Goal: Information Seeking & Learning: Learn about a topic

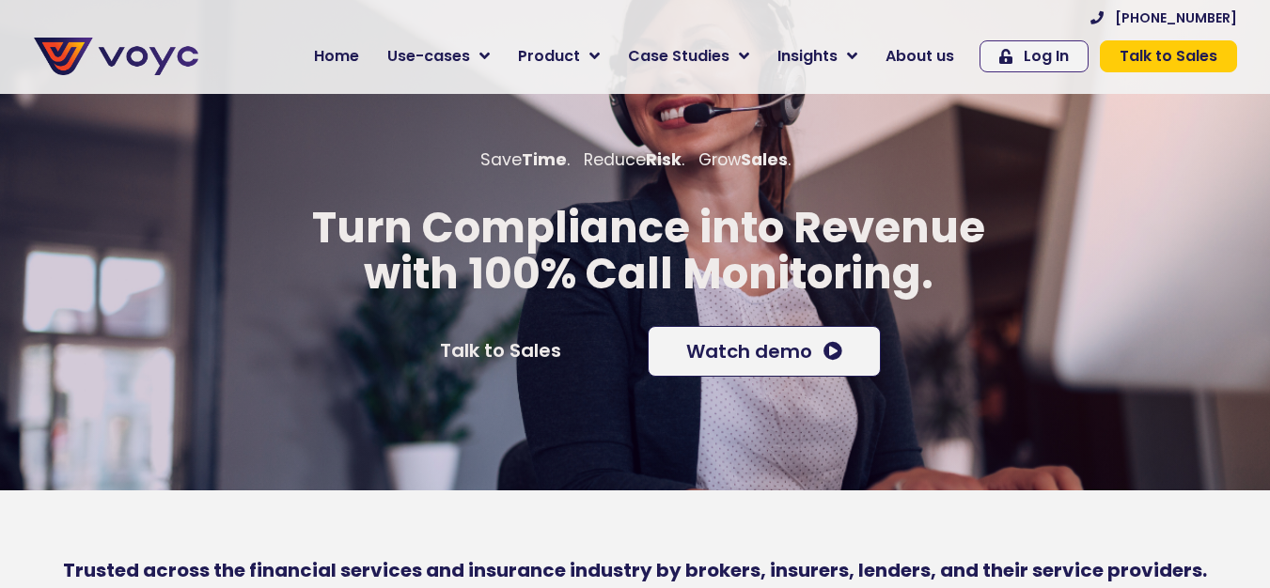
click at [939, 59] on span "About us" at bounding box center [919, 56] width 69 height 23
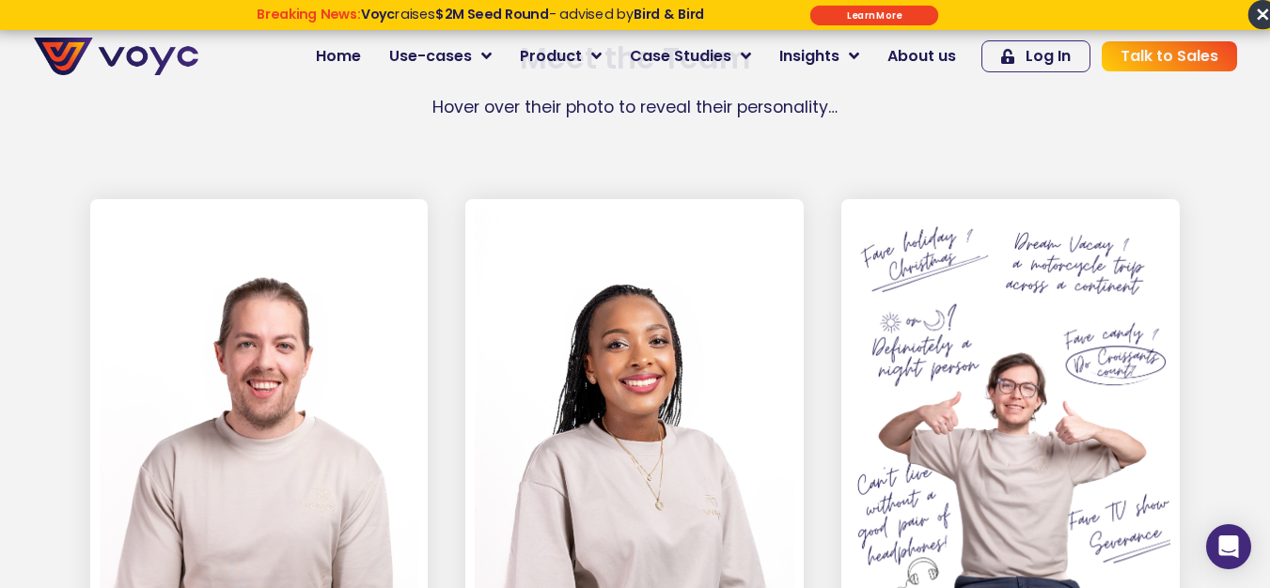
scroll to position [2726, 0]
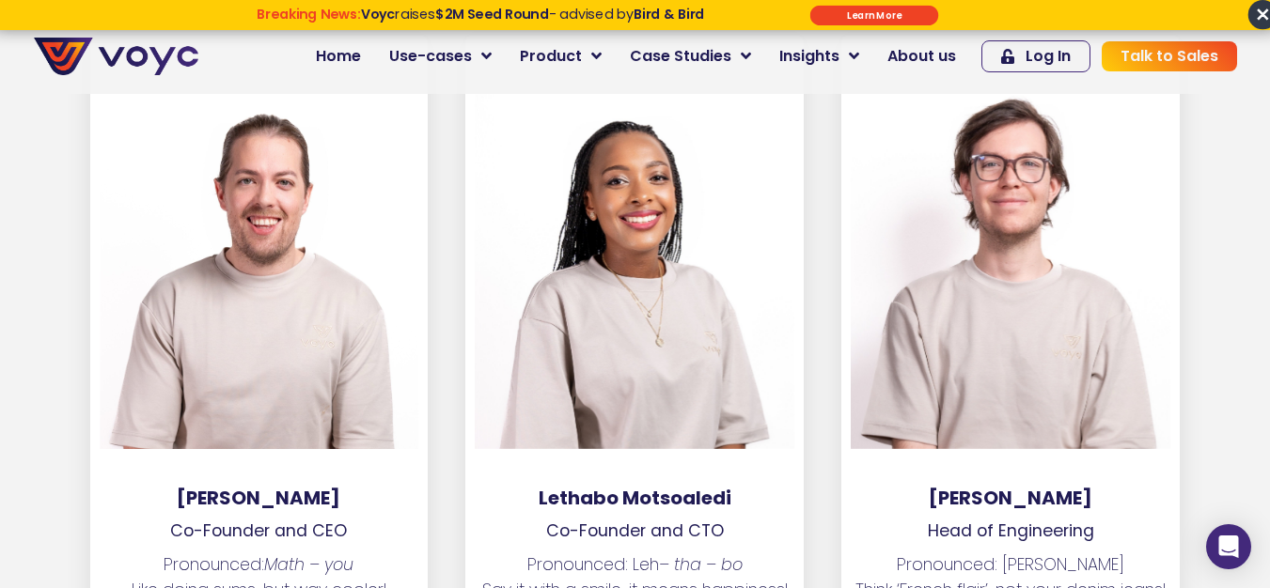
drag, startPoint x: 193, startPoint y: 472, endPoint x: 392, endPoint y: 468, distance: 199.3
click at [390, 487] on h3 "Matthew Westaway" at bounding box center [259, 498] width 338 height 23
copy h3 "Matthew Westaway"
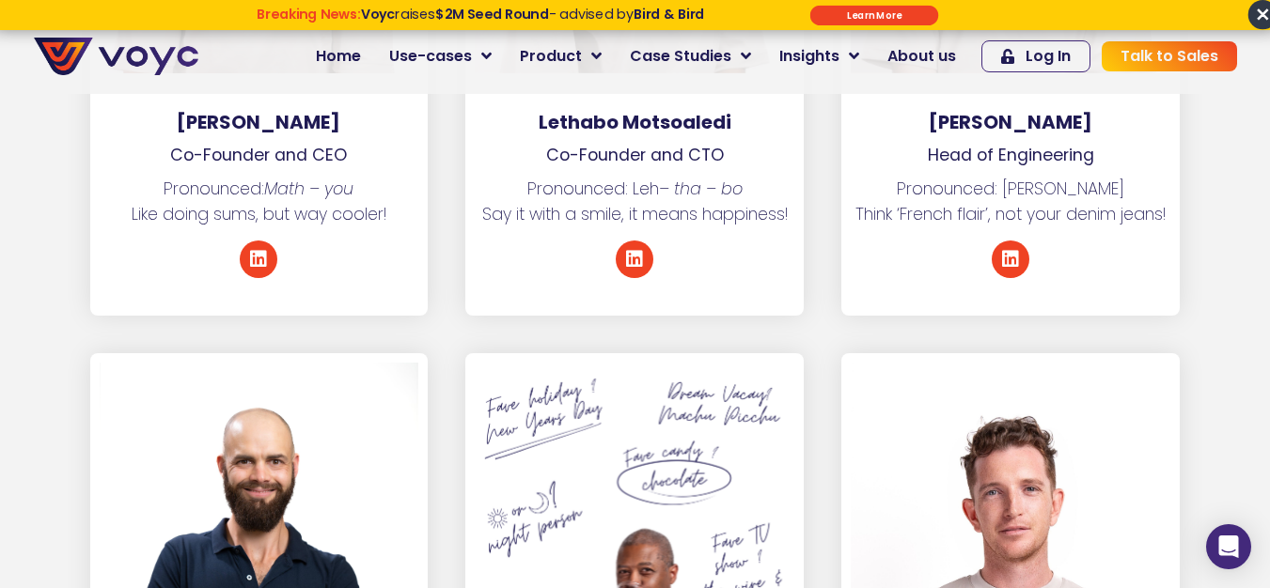
scroll to position [2914, 0]
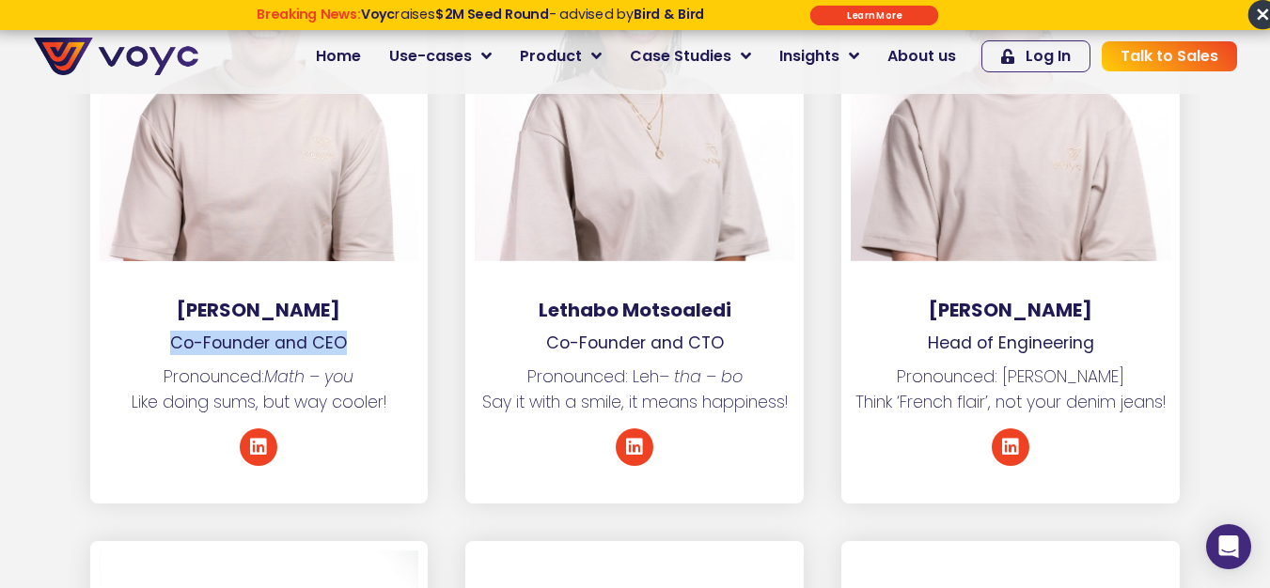
drag, startPoint x: 170, startPoint y: 318, endPoint x: 375, endPoint y: 323, distance: 205.0
click at [375, 331] on p "Co-Founder and CEO" at bounding box center [259, 343] width 338 height 24
copy p "Co-Founder and CEO"
click at [540, 299] on h3 "Lethabo Motsoaledi" at bounding box center [634, 310] width 338 height 23
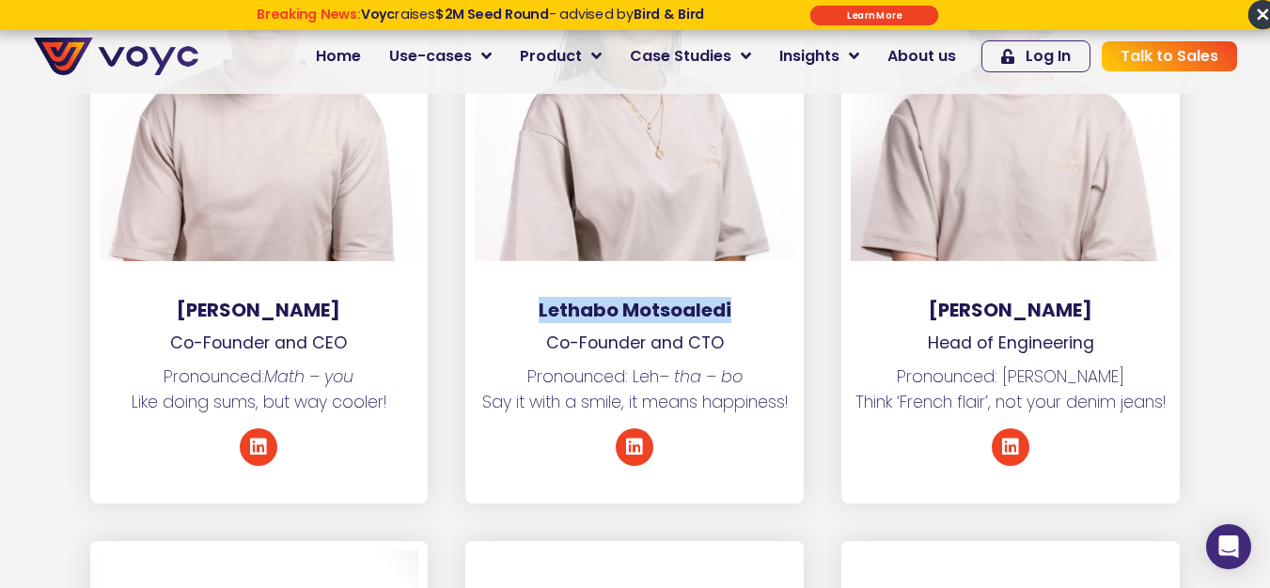
click at [667, 299] on h3 "Lethabo Motsoaledi" at bounding box center [634, 310] width 338 height 23
copy h3 "Lethabo Motsoaledi"
click at [561, 331] on p "Co-Founder and CTO" at bounding box center [634, 343] width 338 height 24
click at [679, 331] on p "Co-Founder and CTO" at bounding box center [634, 343] width 338 height 24
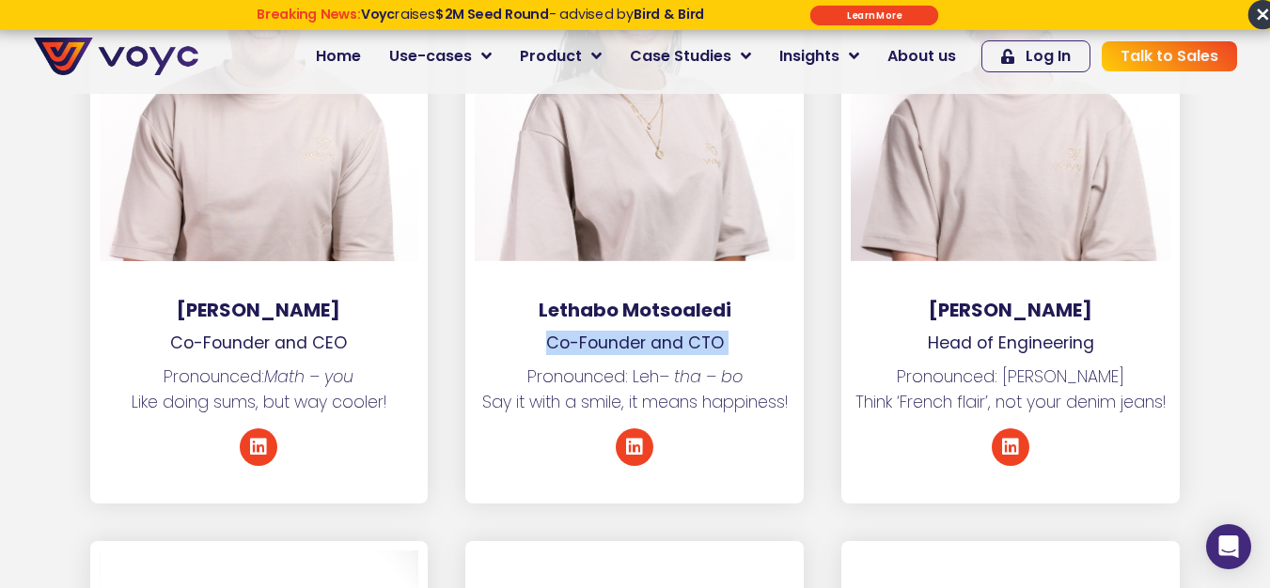
click at [718, 331] on p "Co-Founder and CTO" at bounding box center [634, 343] width 338 height 24
copy div "Co-Founder and CTO"
click at [977, 299] on h3 "Jean Weeber" at bounding box center [1010, 310] width 338 height 23
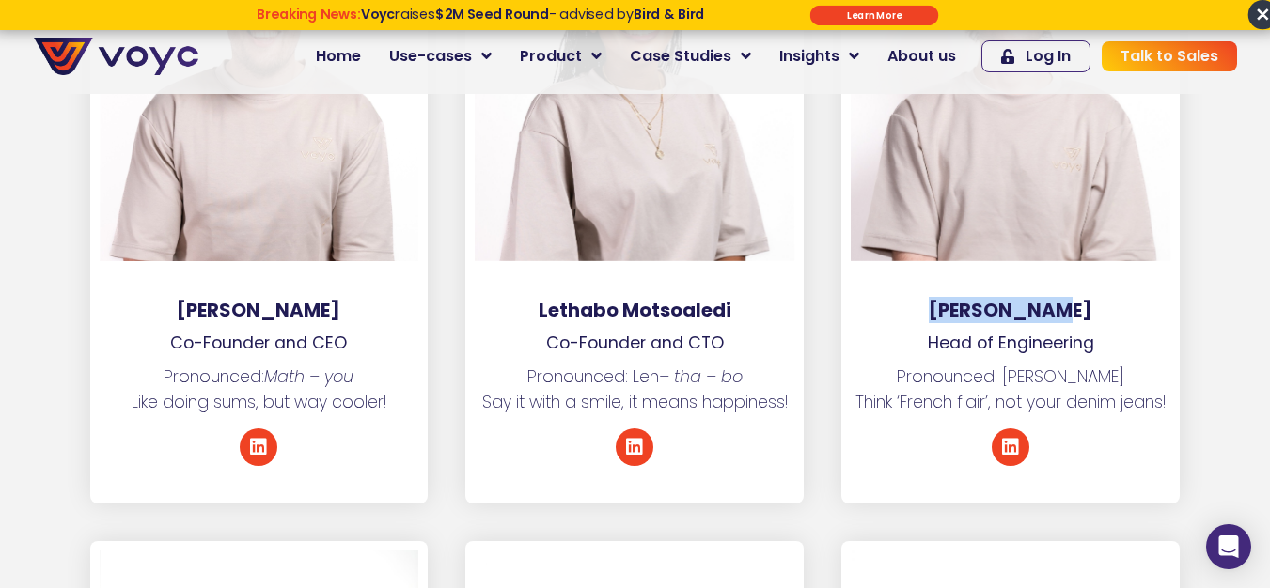
click at [1023, 299] on h3 "Jean Weeber" at bounding box center [1010, 310] width 338 height 23
copy h3 "Jean Weeber"
click at [948, 331] on p "Head of Engineering" at bounding box center [1010, 343] width 338 height 24
drag, startPoint x: 948, startPoint y: 321, endPoint x: 1054, endPoint y: 321, distance: 105.3
click at [951, 331] on p "Head of Engineering" at bounding box center [1010, 343] width 338 height 24
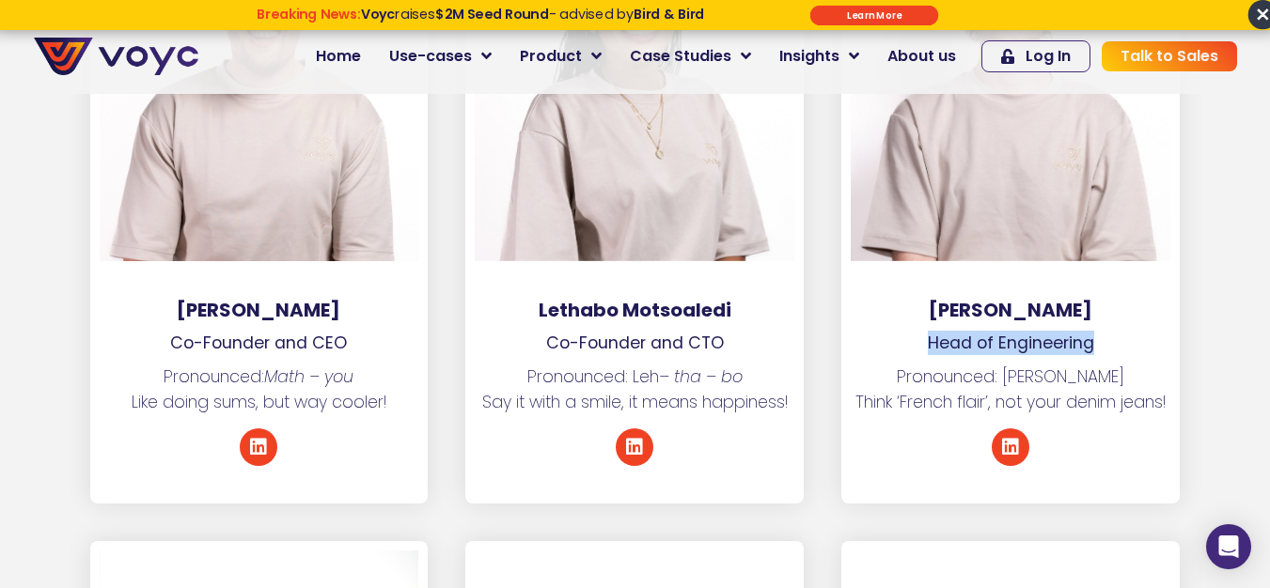
click at [1054, 331] on p "Head of Engineering" at bounding box center [1010, 343] width 338 height 24
copy p "Head of Engineering"
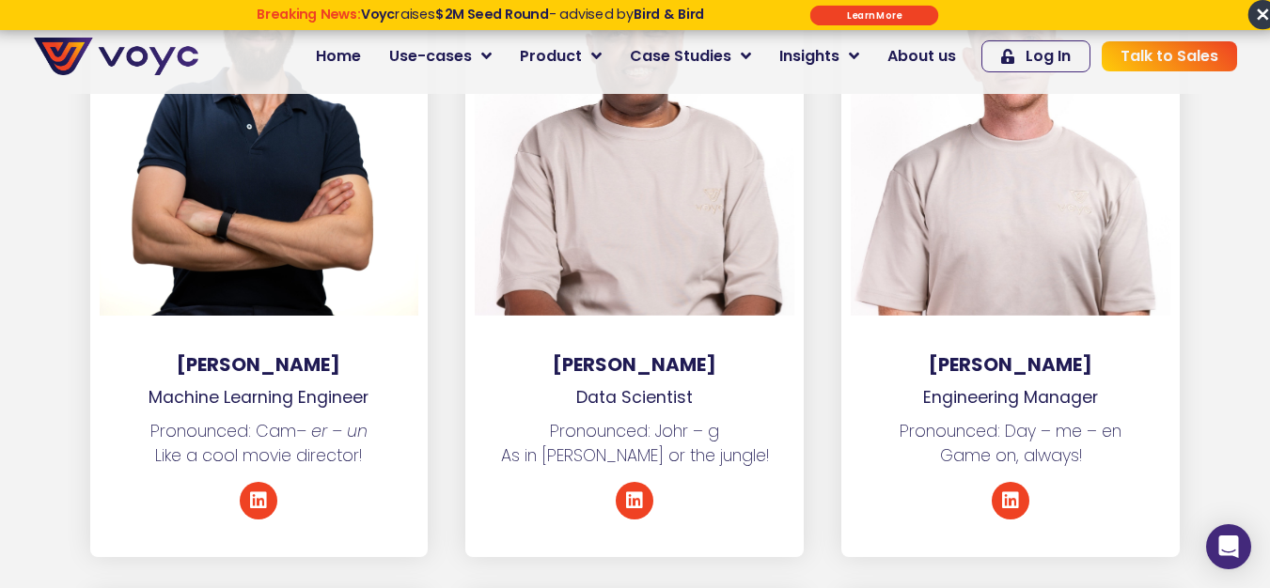
scroll to position [3572, 0]
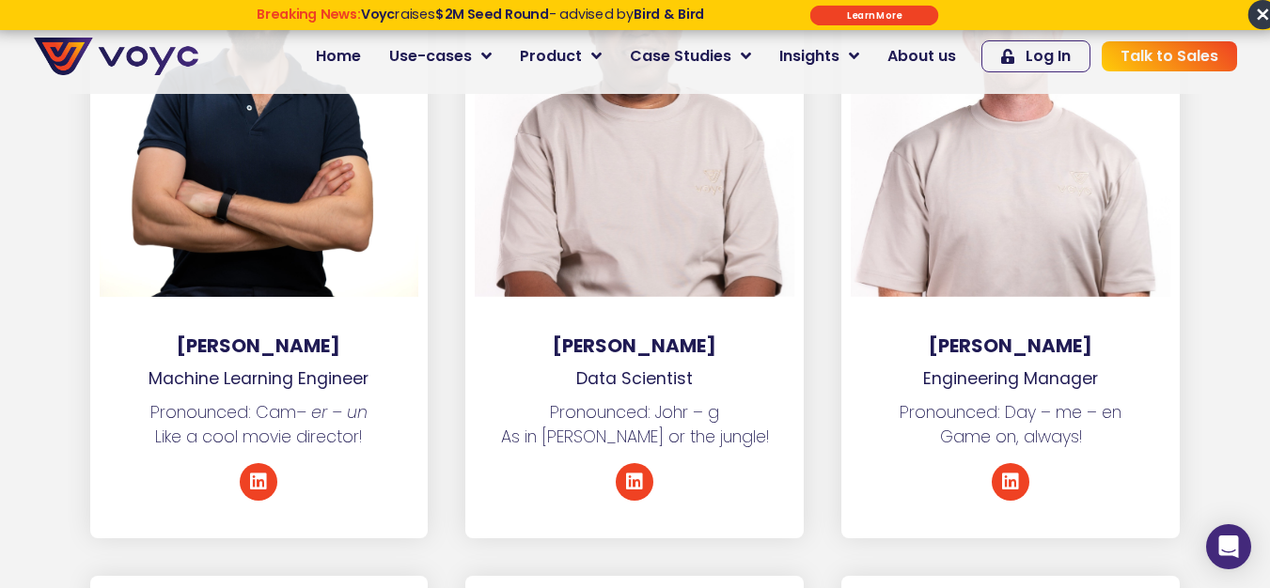
click at [588, 335] on h3 "George Sithole" at bounding box center [634, 346] width 338 height 23
click at [691, 335] on h3 "George Sithole" at bounding box center [634, 346] width 338 height 23
copy h3 "George Sithole"
click at [586, 367] on p "Data Scientist" at bounding box center [634, 379] width 338 height 24
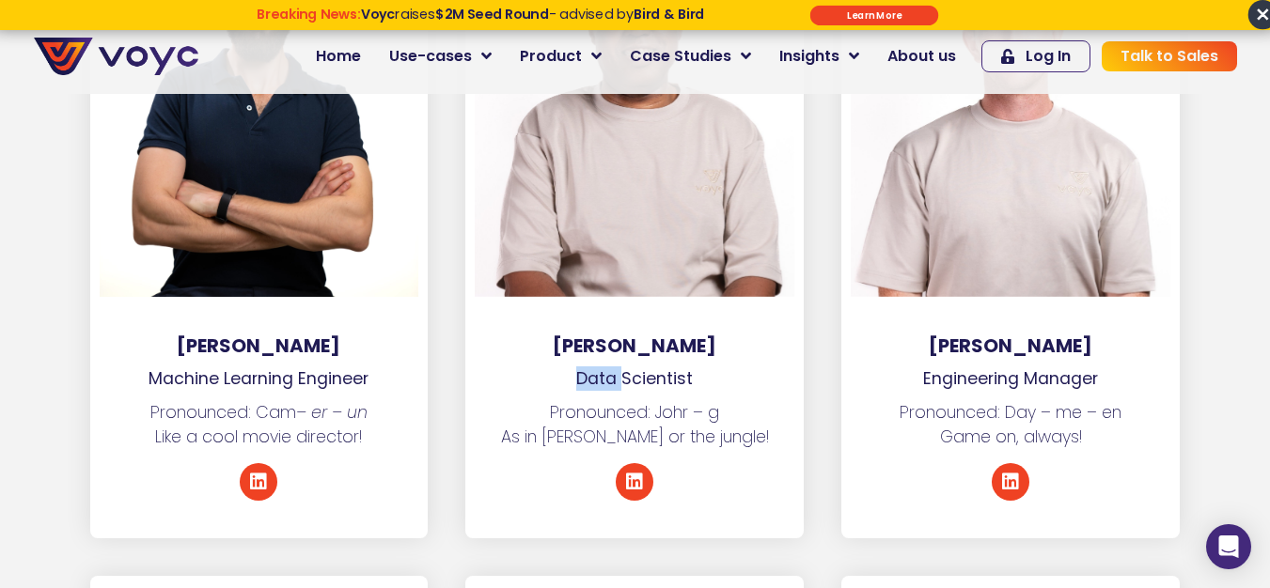
click at [587, 367] on p "Data Scientist" at bounding box center [634, 379] width 338 height 24
click at [657, 367] on p "Data Scientist" at bounding box center [634, 379] width 338 height 24
copy p "Data Scientist"
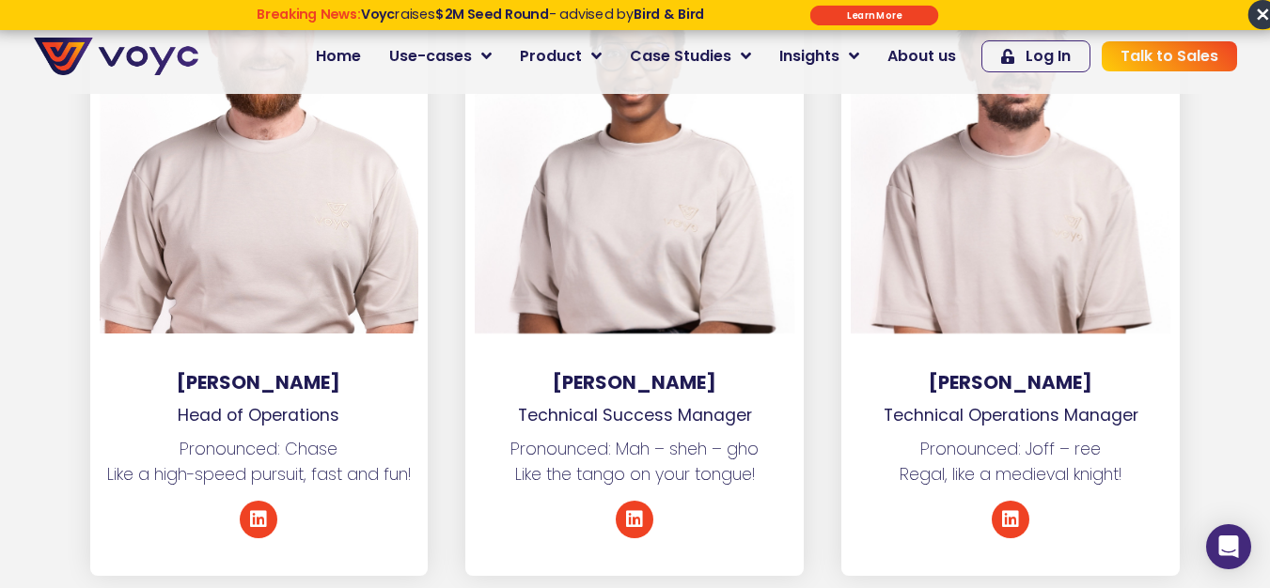
scroll to position [4230, 0]
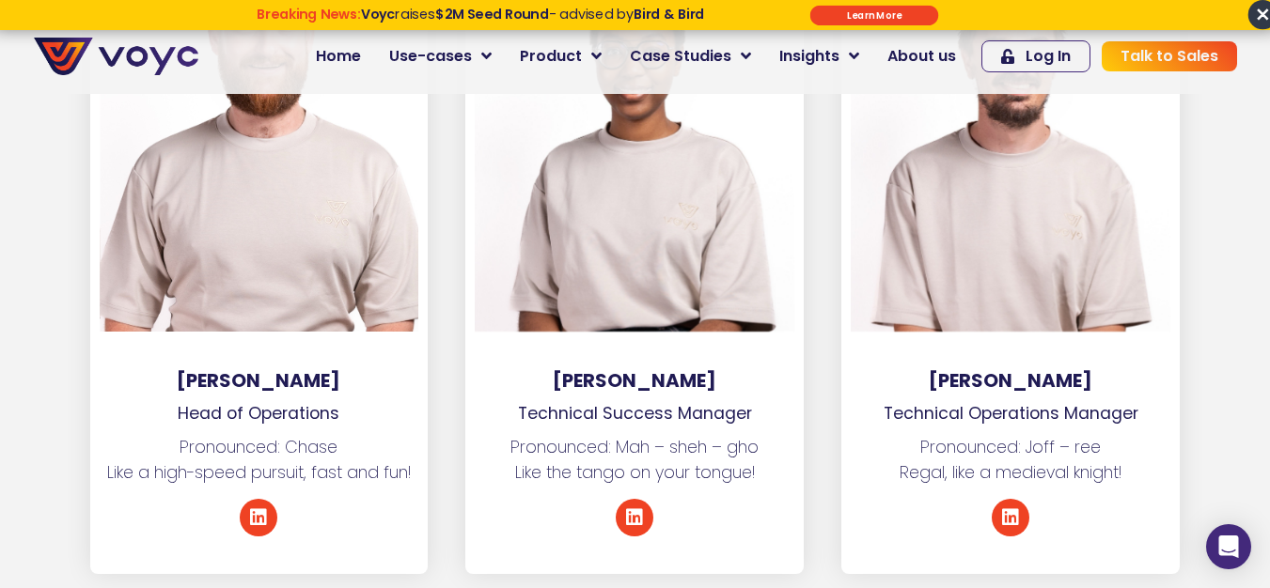
click at [200, 369] on h3 "Chays van Deventer" at bounding box center [259, 380] width 338 height 23
click at [280, 369] on h3 "Chays van Deventer" at bounding box center [259, 380] width 338 height 23
copy h3 "Chays van Deventer"
click at [211, 401] on p "Head of Operations" at bounding box center [259, 413] width 338 height 24
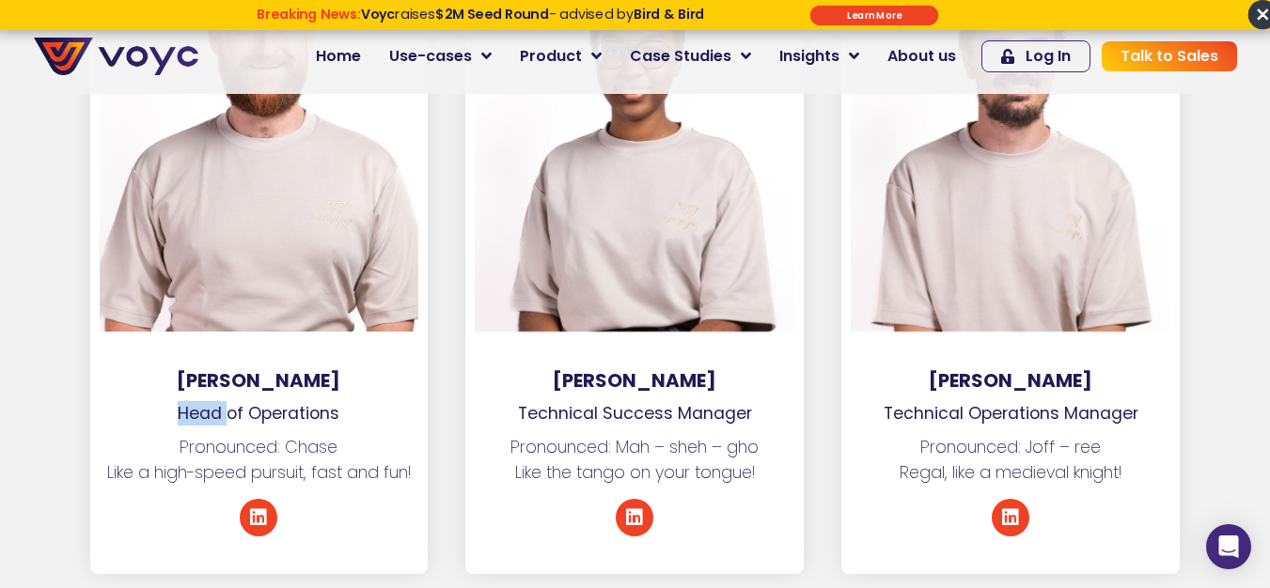
click at [211, 401] on p "Head of Operations" at bounding box center [259, 413] width 338 height 24
click at [282, 401] on p "Head of Operations" at bounding box center [259, 413] width 338 height 24
copy p "Head of Operations"
click at [606, 369] on h3 "Mashego Sililo" at bounding box center [634, 380] width 338 height 23
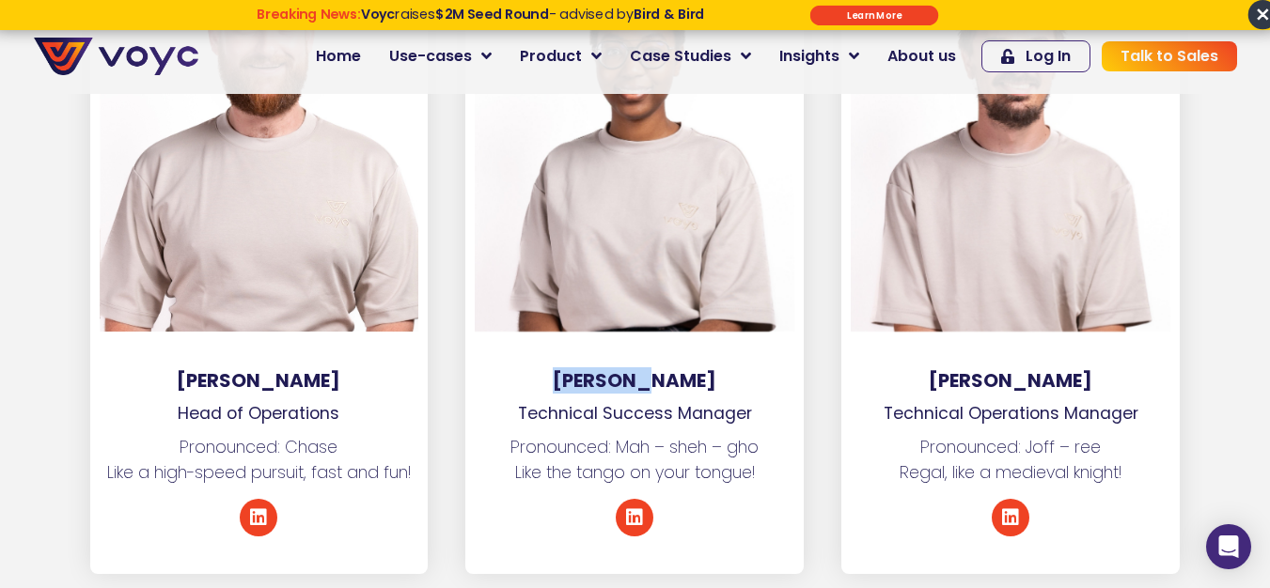
click at [682, 369] on h3 "Mashego Sililo" at bounding box center [634, 380] width 338 height 23
click at [584, 401] on p "Technical Success Manager" at bounding box center [634, 413] width 338 height 24
click at [682, 401] on p "Technical Success Manager" at bounding box center [634, 413] width 338 height 24
click at [959, 369] on h3 "Geoffrey Burger" at bounding box center [1010, 380] width 338 height 23
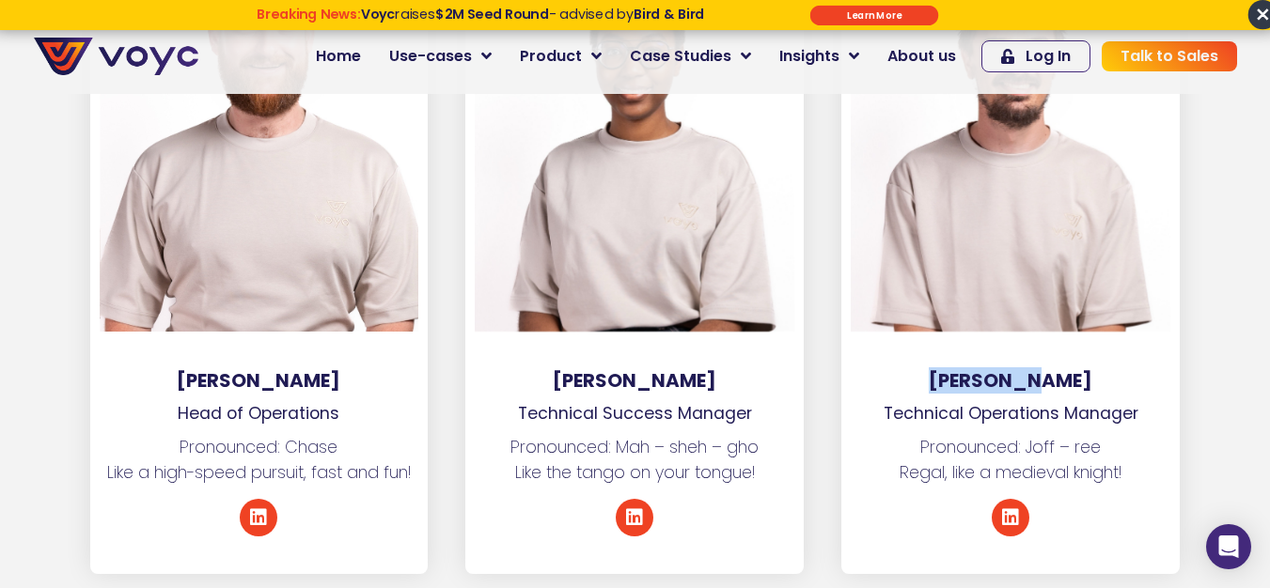
click at [959, 369] on h3 "Geoffrey Burger" at bounding box center [1010, 380] width 338 height 23
click at [1052, 369] on h3 "Geoffrey Burger" at bounding box center [1010, 380] width 338 height 23
click at [916, 401] on p "Technical Operations Manager" at bounding box center [1010, 413] width 338 height 24
drag, startPoint x: 916, startPoint y: 387, endPoint x: 1071, endPoint y: 401, distance: 154.8
click at [918, 401] on p "Technical Operations Manager" at bounding box center [1010, 413] width 338 height 24
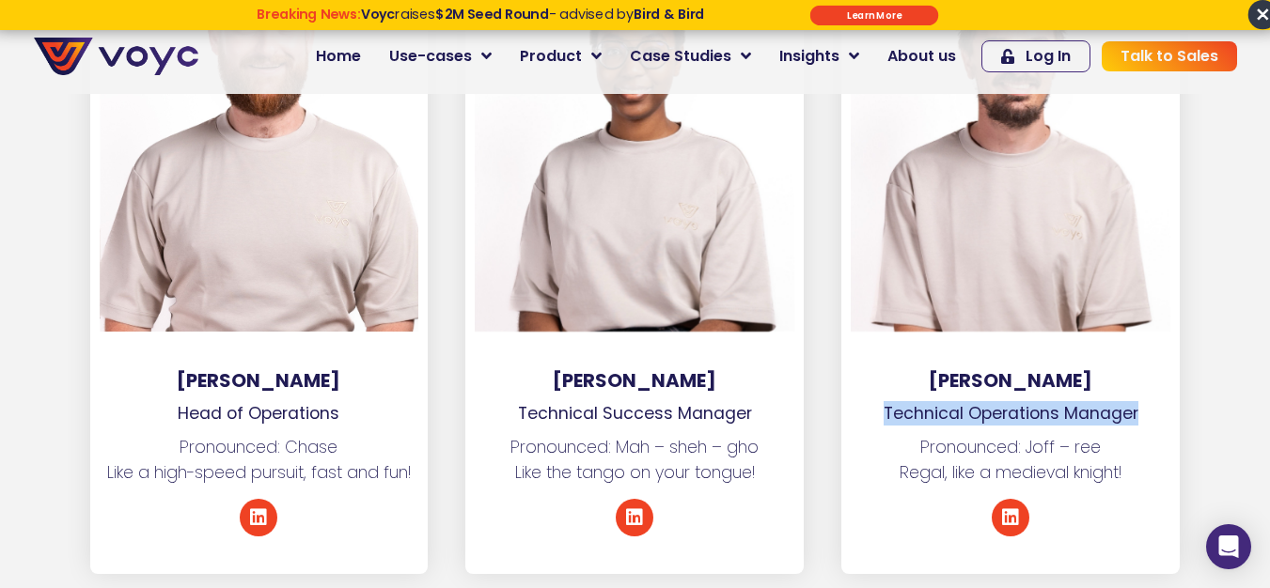
click at [1113, 401] on p "Technical Operations Manager" at bounding box center [1010, 413] width 338 height 24
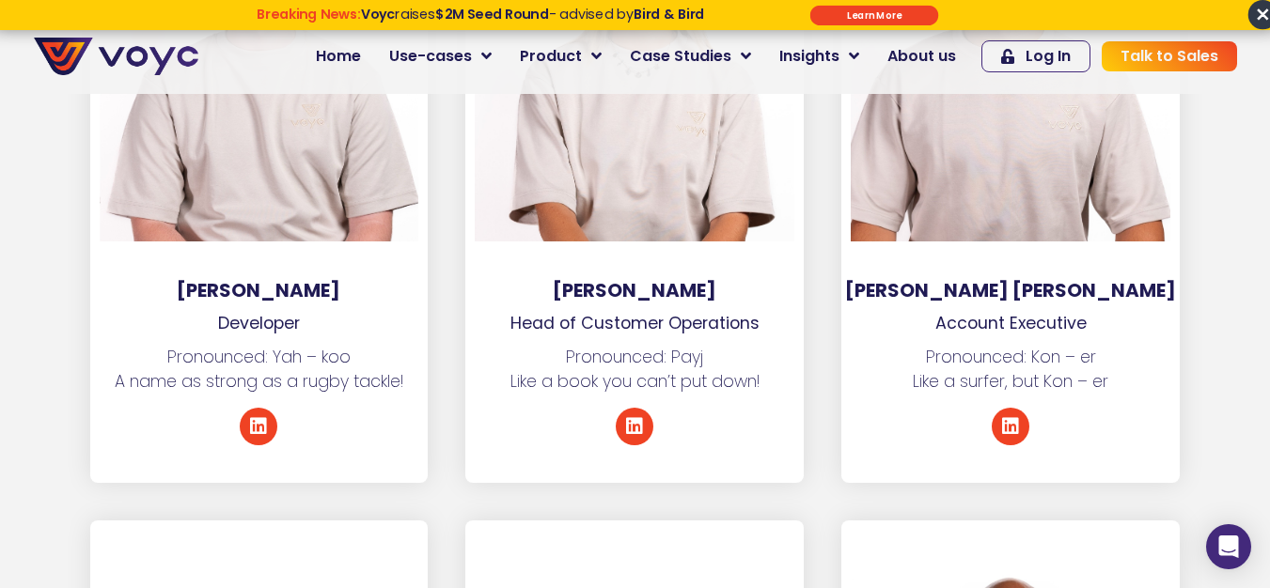
scroll to position [5733, 0]
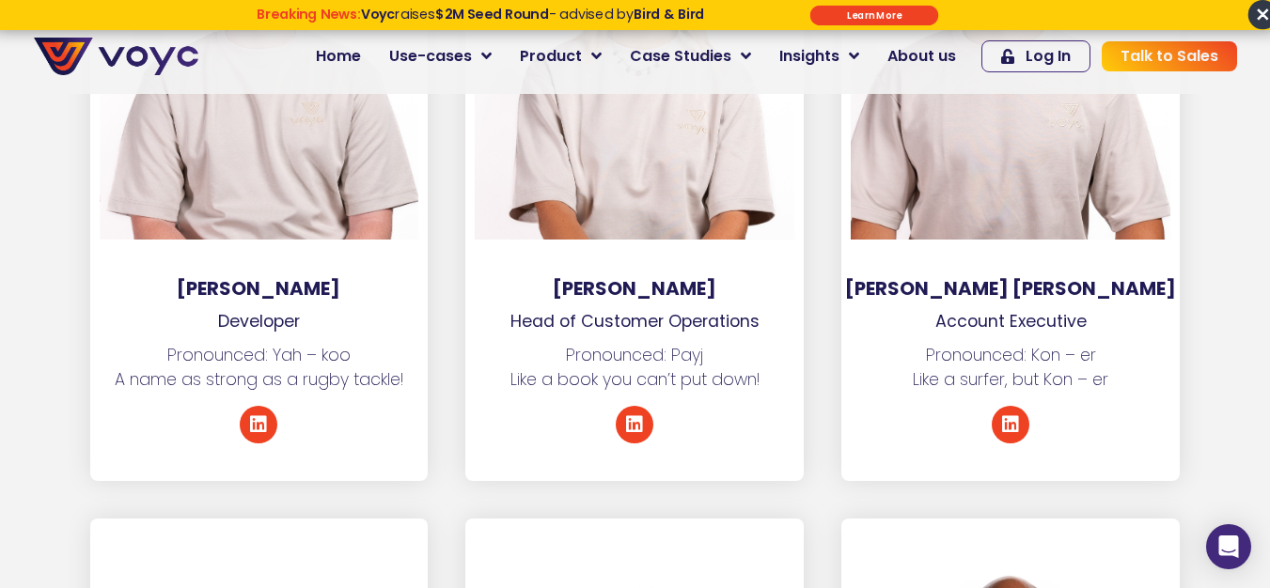
click at [975, 277] on h3 "Connor Alves" at bounding box center [1010, 288] width 338 height 23
click at [988, 277] on h3 "Connor Alves" at bounding box center [1010, 288] width 338 height 23
click at [1003, 277] on h3 "Connor Alves" at bounding box center [1010, 288] width 338 height 23
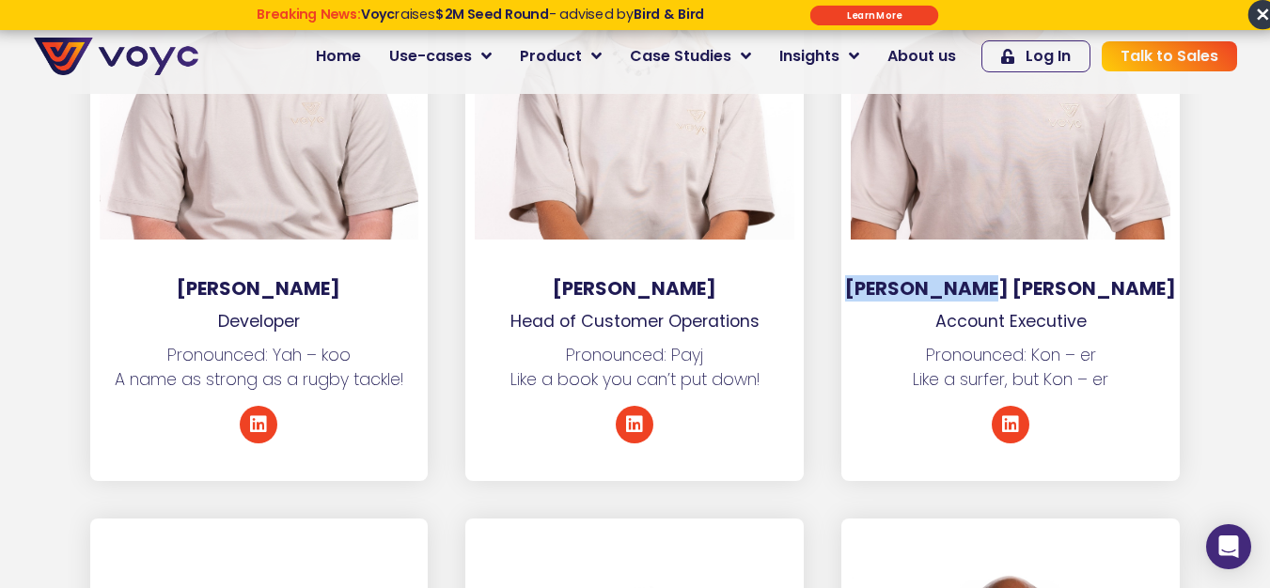
click at [1021, 277] on h3 "Connor Alves" at bounding box center [1010, 288] width 338 height 23
click at [968, 309] on p "Account Executive" at bounding box center [1010, 321] width 338 height 24
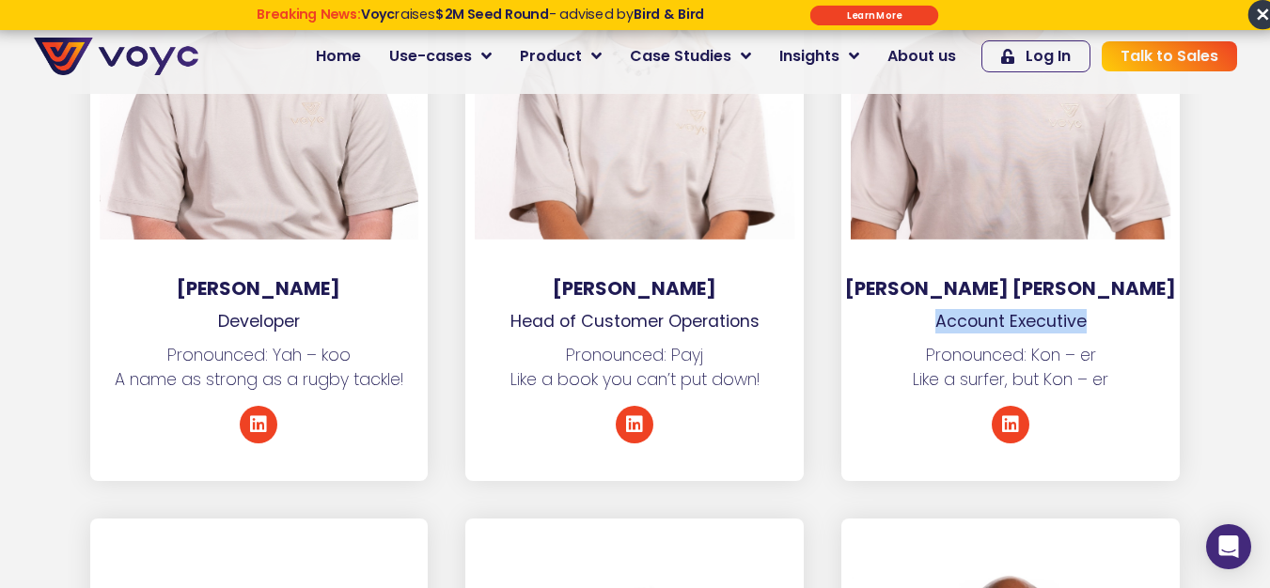
click at [1032, 309] on p "Account Executive" at bounding box center [1010, 321] width 338 height 24
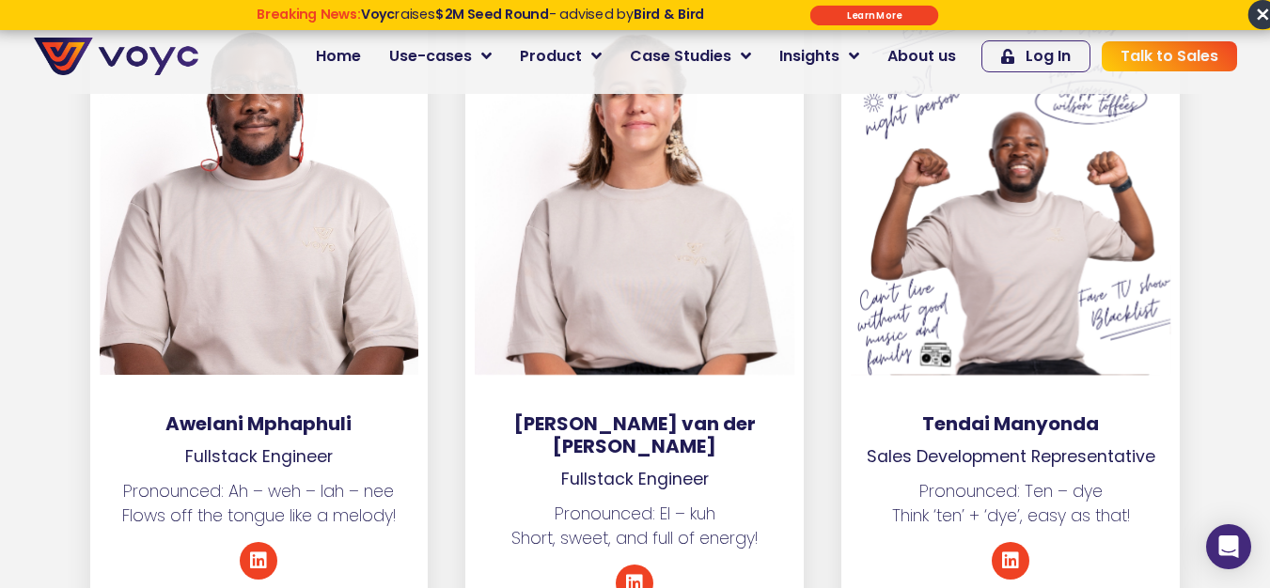
scroll to position [6297, 0]
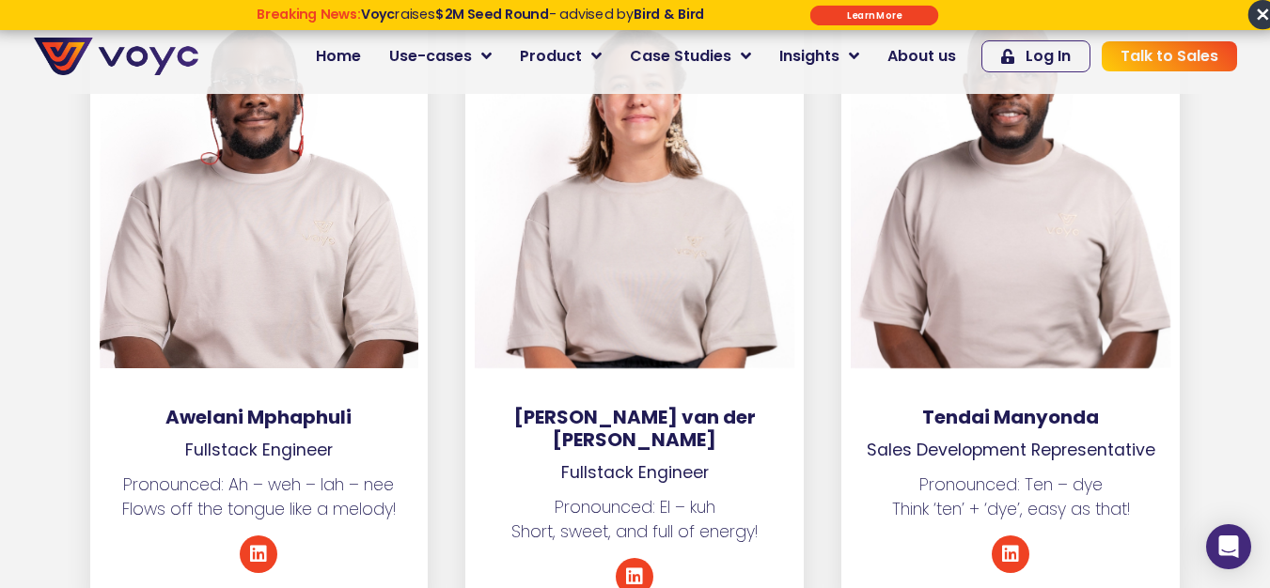
click at [957, 406] on h3 "Tendai Manyonda" at bounding box center [1010, 417] width 338 height 23
click at [1039, 406] on h3 "Tendai Manyonda" at bounding box center [1010, 417] width 338 height 23
click at [889, 438] on p "Sales Development Representative" at bounding box center [1010, 450] width 338 height 24
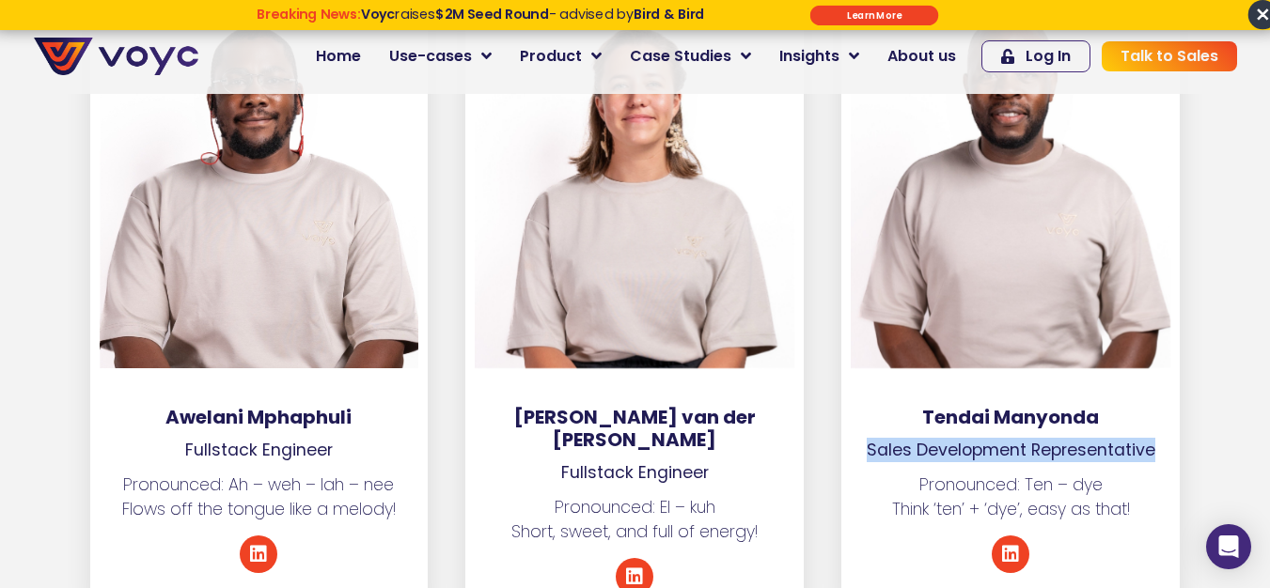
click at [1082, 438] on p "Sales Development Representative" at bounding box center [1010, 450] width 338 height 24
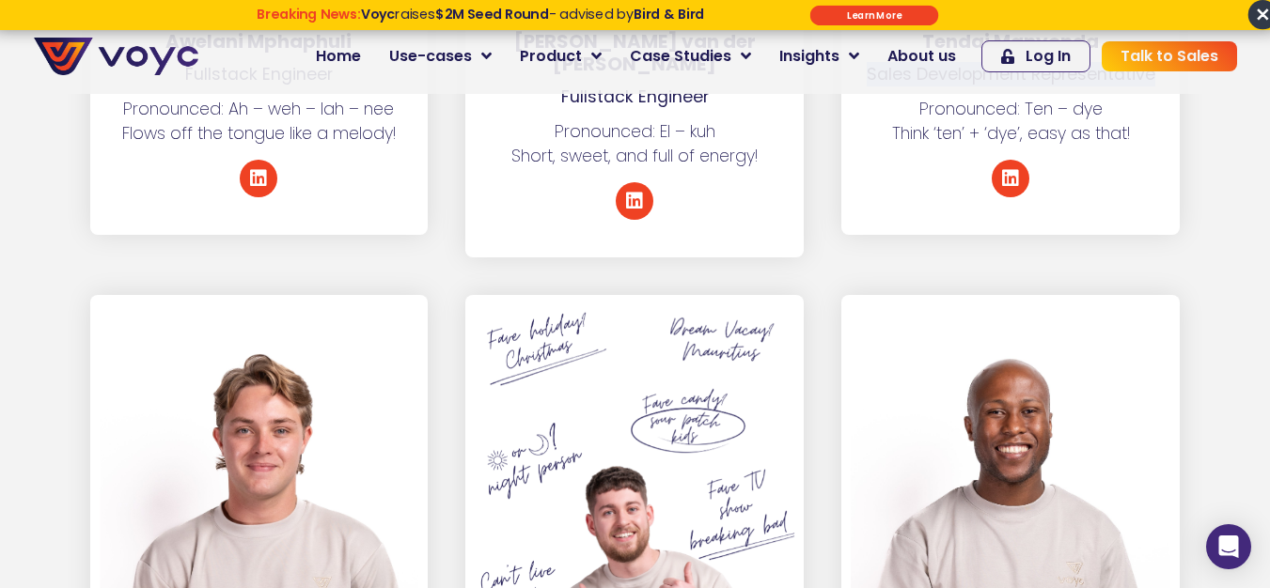
scroll to position [7049, 0]
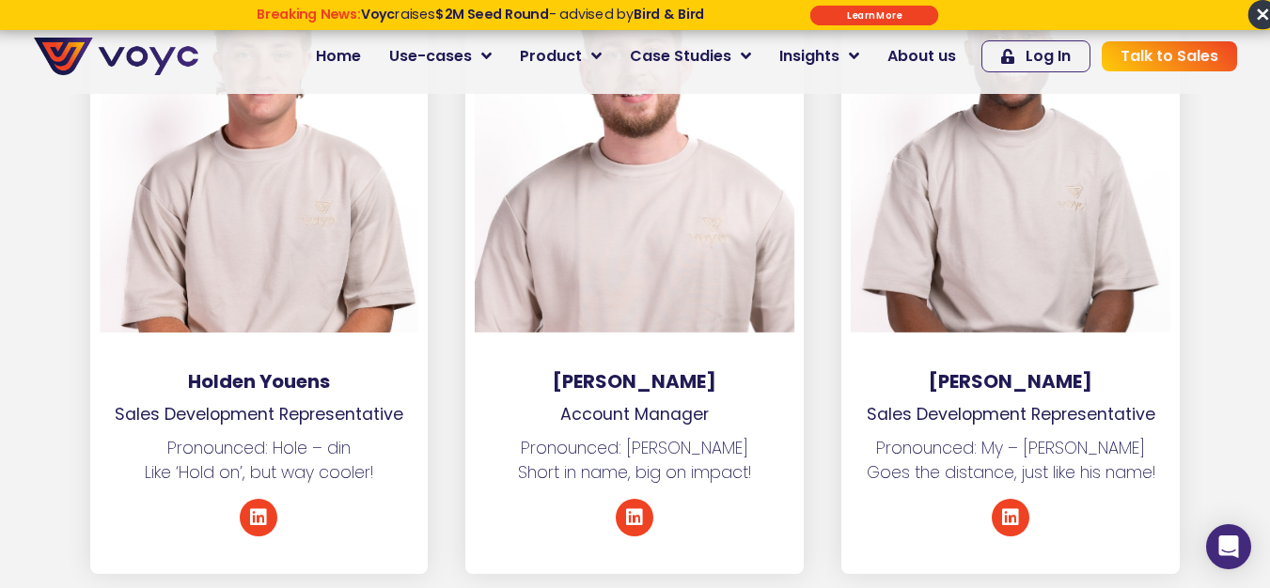
click at [217, 370] on h3 "Holden Youens" at bounding box center [259, 381] width 338 height 23
click at [317, 370] on h3 "Holden Youens" at bounding box center [259, 381] width 338 height 23
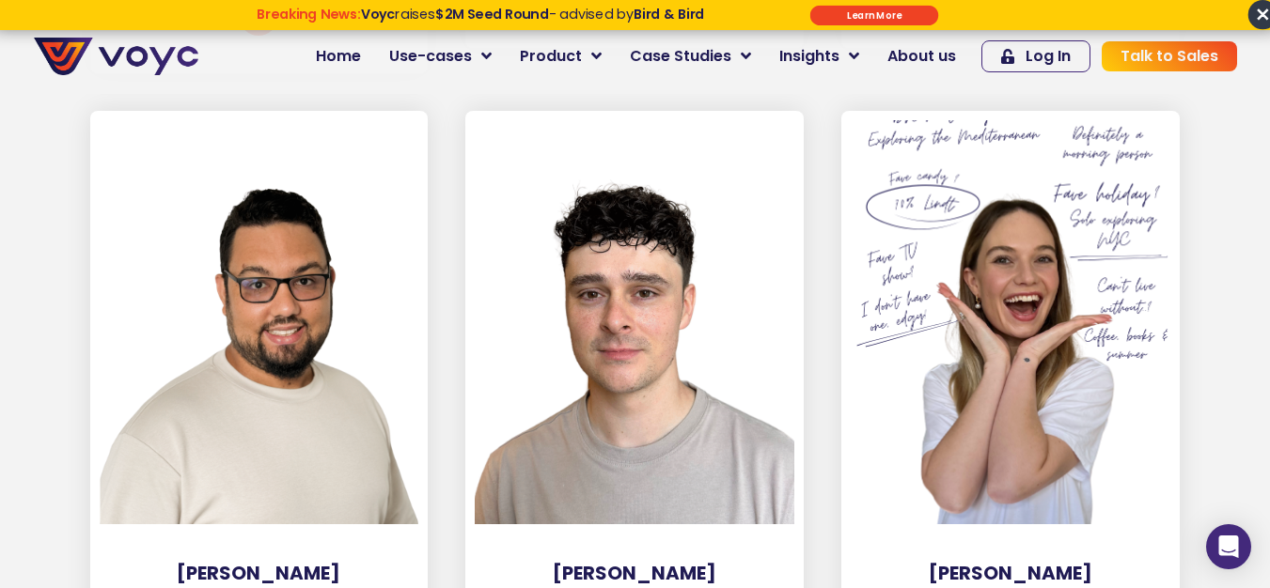
scroll to position [8929, 0]
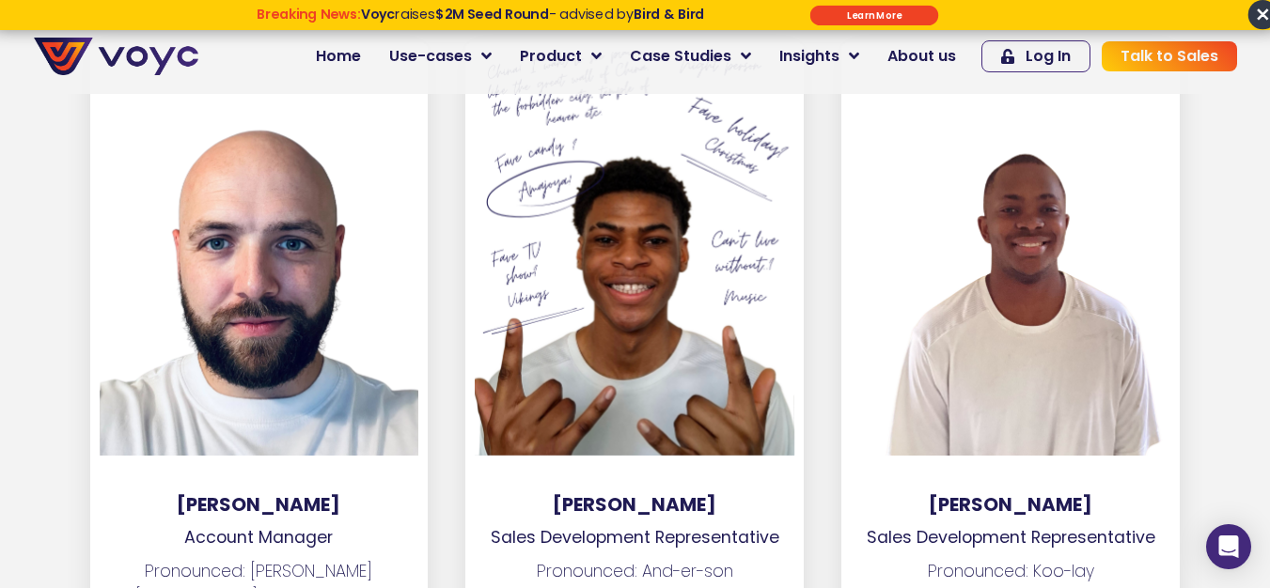
scroll to position [10433, 0]
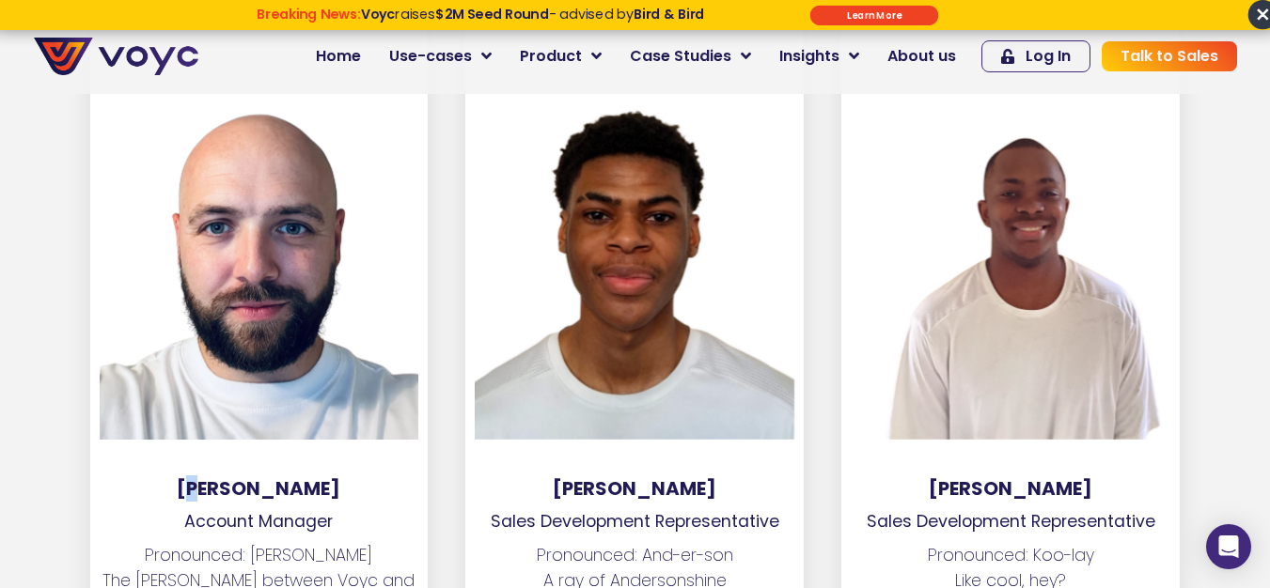
click at [196, 477] on h3 "James Bradbury" at bounding box center [259, 488] width 338 height 23
click at [267, 477] on h3 "James Bradbury" at bounding box center [259, 488] width 338 height 23
click at [195, 477] on h3 "James Bradbury" at bounding box center [259, 488] width 338 height 23
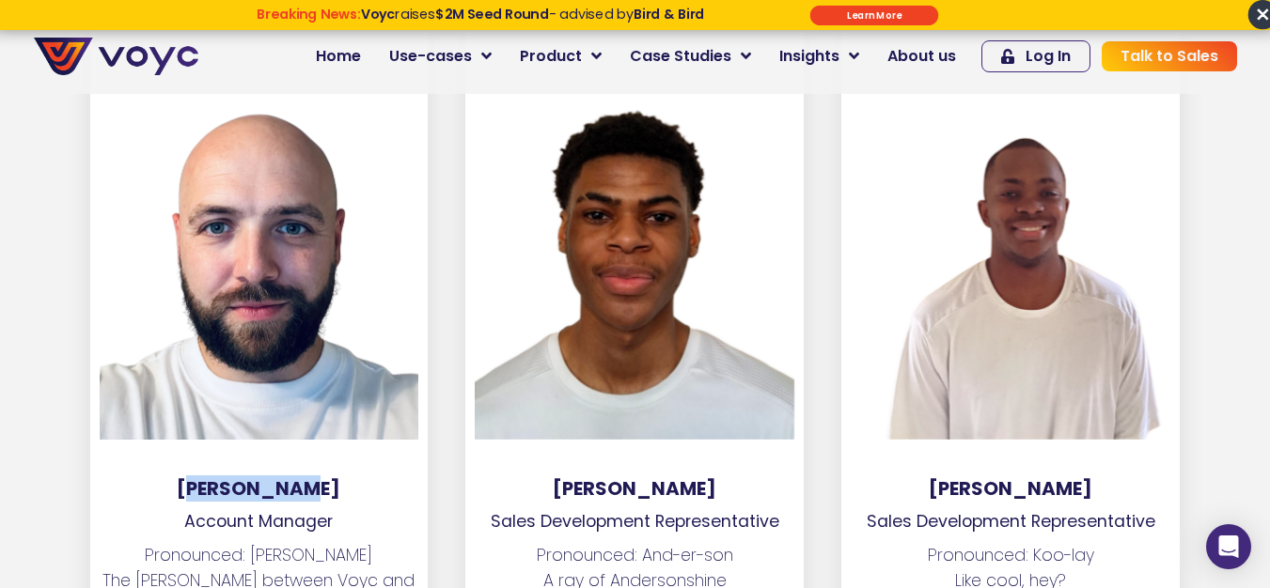
click at [309, 477] on h3 "James Bradbury" at bounding box center [259, 488] width 338 height 23
click at [303, 477] on h3 "James Bradbury" at bounding box center [259, 488] width 338 height 23
click at [240, 477] on h3 "James Bradbury" at bounding box center [259, 488] width 338 height 23
click at [219, 477] on h3 "James Bradbury" at bounding box center [259, 488] width 338 height 23
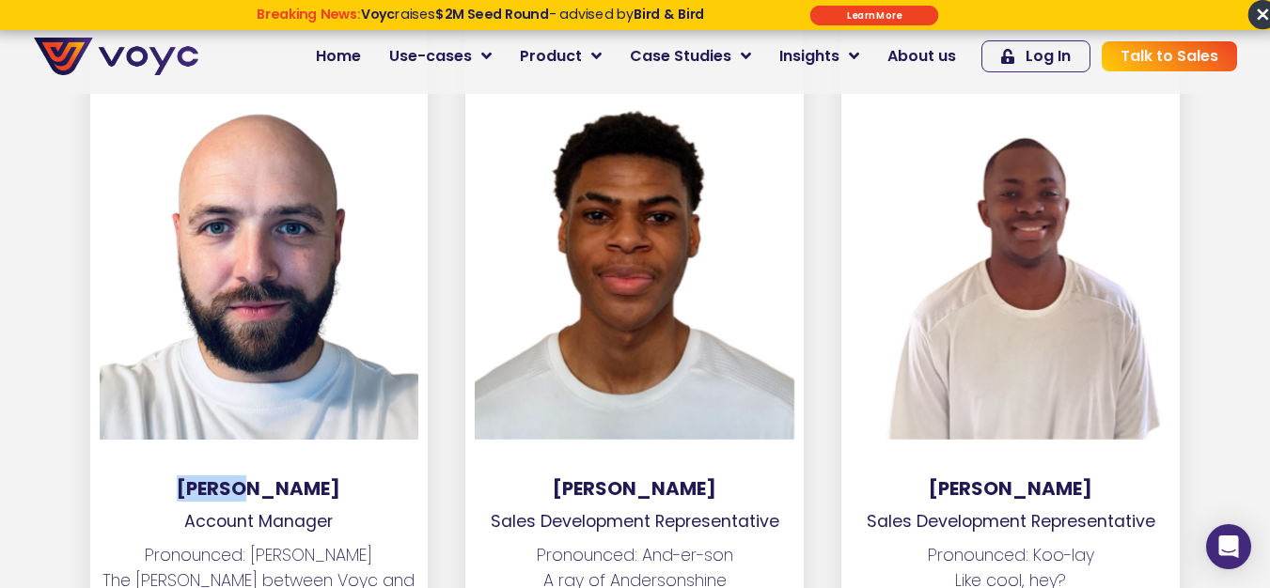
click at [291, 477] on h3 "James Bradbury" at bounding box center [259, 488] width 338 height 23
click at [195, 509] on p "Account Manager" at bounding box center [259, 521] width 338 height 24
drag, startPoint x: 195, startPoint y: 426, endPoint x: 288, endPoint y: 424, distance: 92.1
click at [196, 509] on p "Account Manager" at bounding box center [259, 521] width 338 height 24
click at [299, 509] on p "Account Manager" at bounding box center [259, 521] width 338 height 24
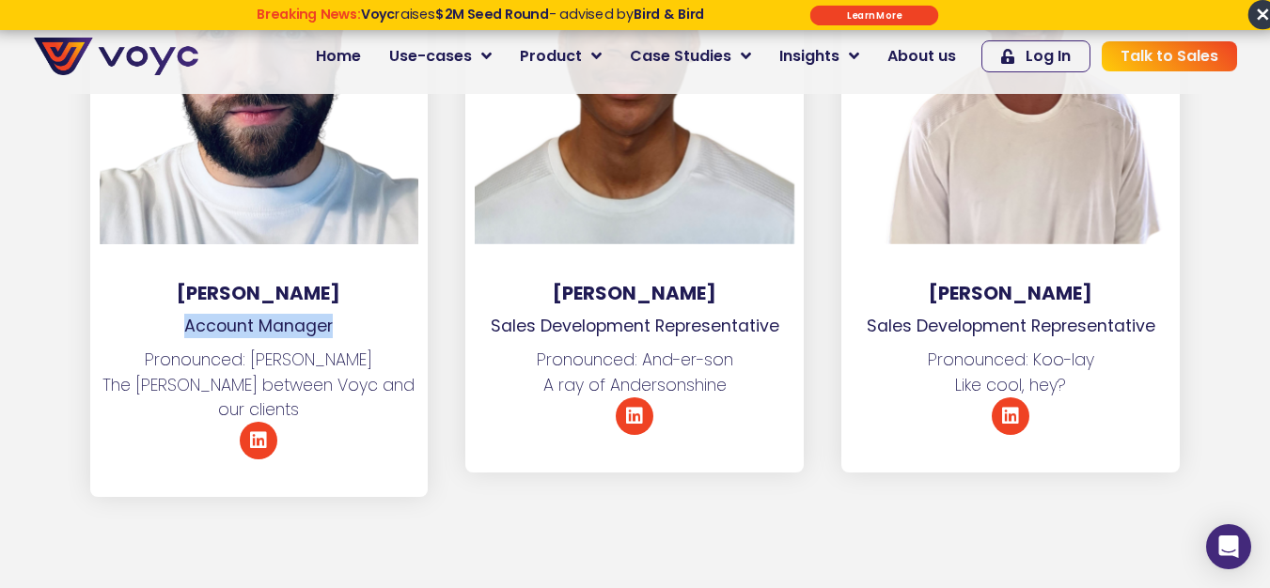
scroll to position [10997, 0]
